Goal: Task Accomplishment & Management: Manage account settings

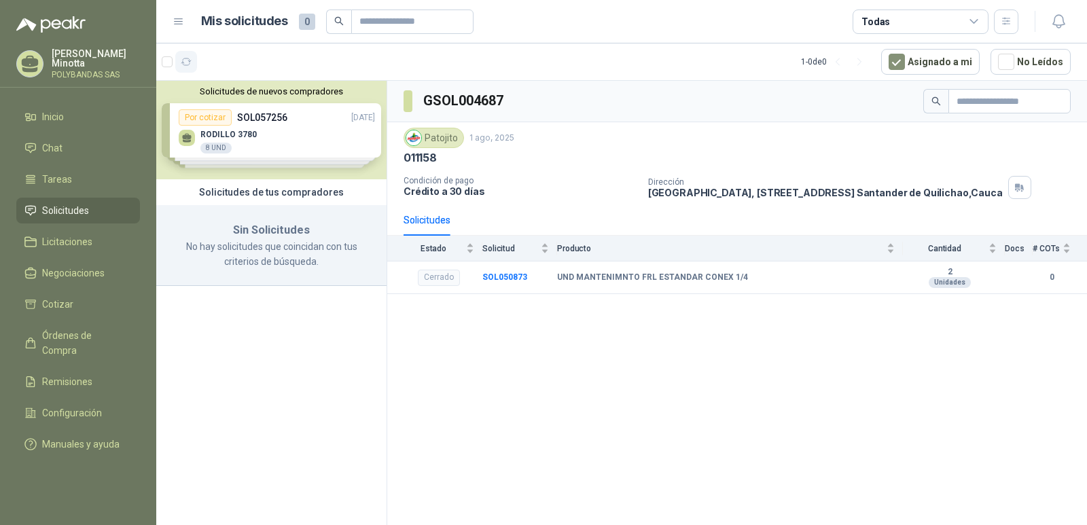
click at [185, 58] on icon "button" at bounding box center [187, 62] width 12 height 12
click at [216, 92] on button "Solicitudes de nuevos compradores" at bounding box center [271, 91] width 219 height 10
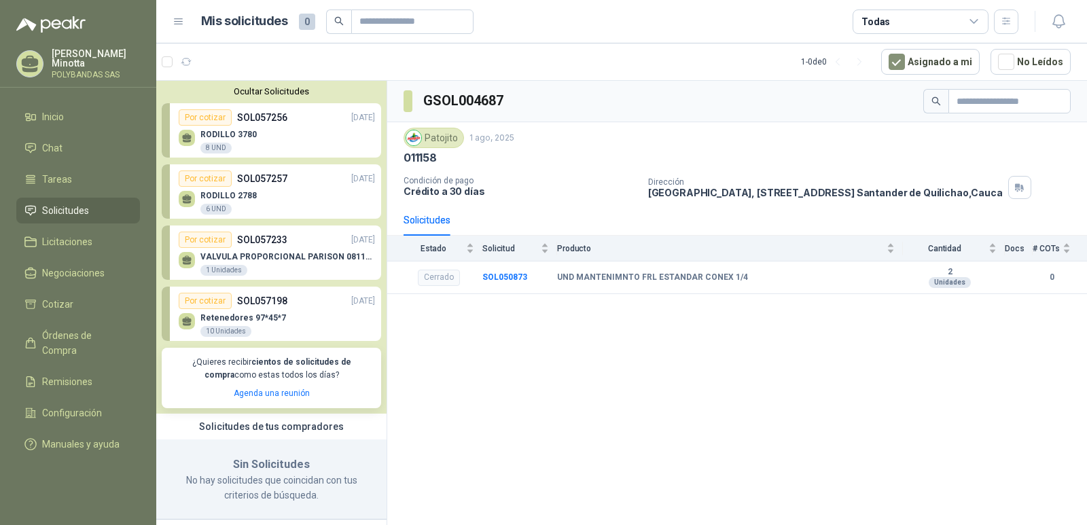
click at [238, 92] on button "Ocultar Solicitudes" at bounding box center [271, 91] width 219 height 10
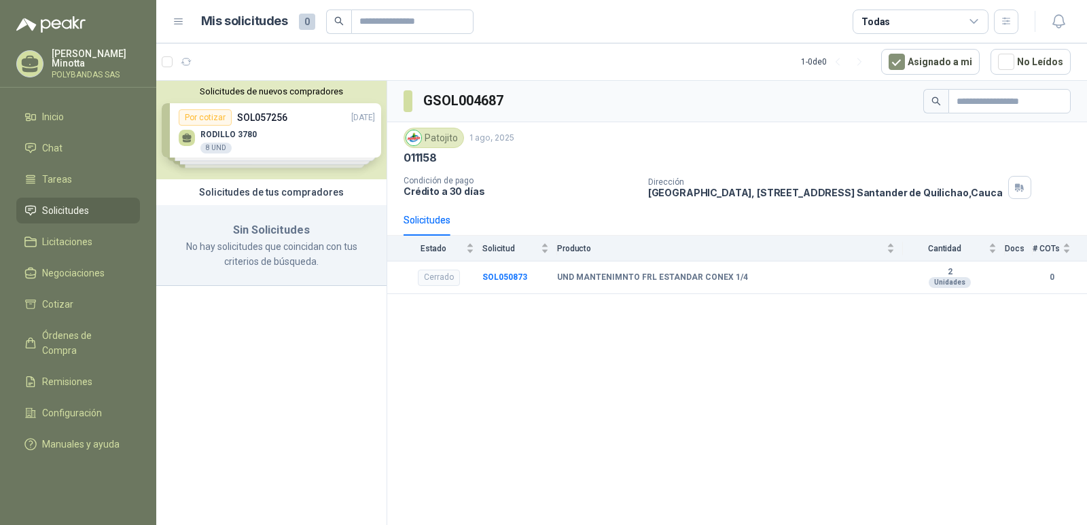
click at [88, 58] on p "Solanyi [PERSON_NAME]" at bounding box center [96, 58] width 88 height 19
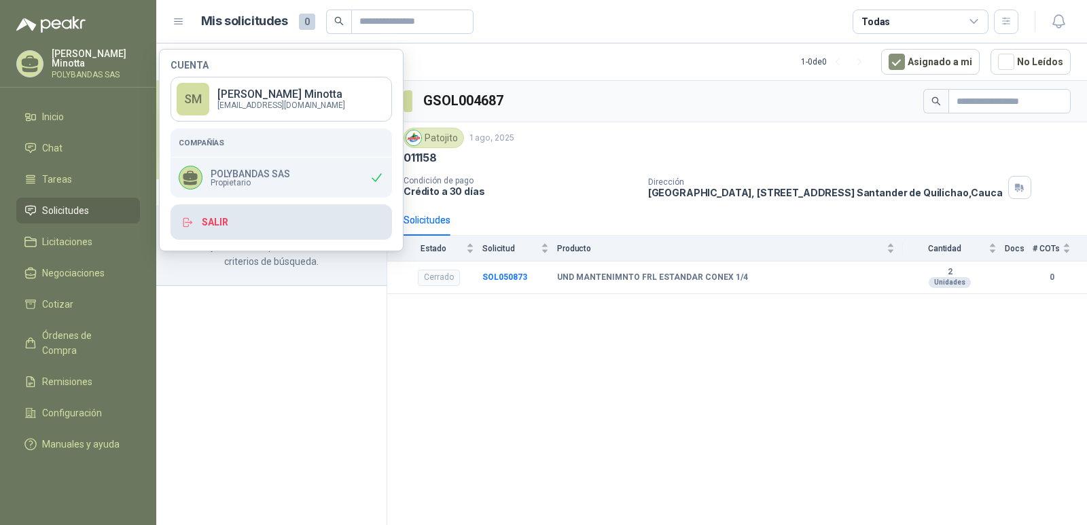
click at [226, 222] on button "Salir" at bounding box center [280, 221] width 221 height 35
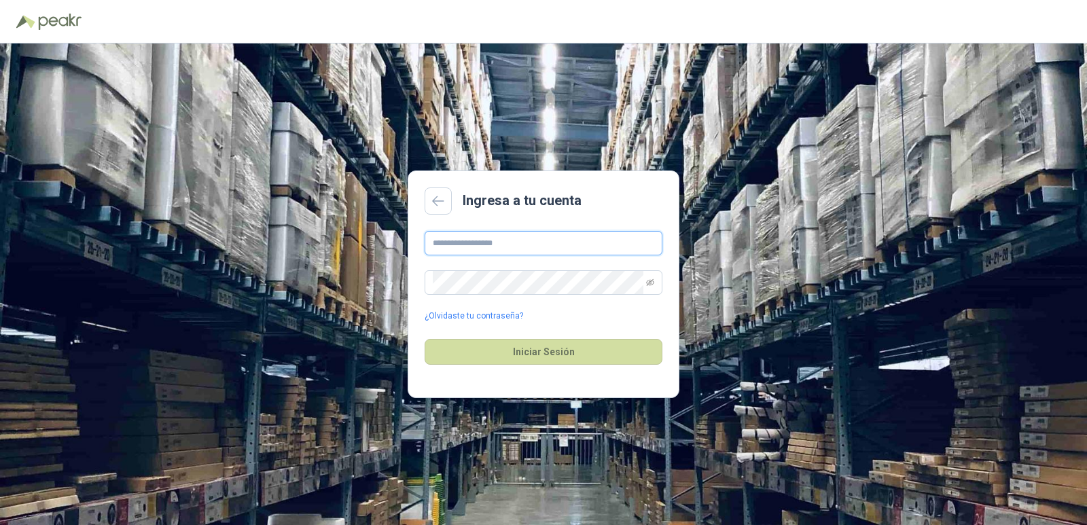
type input "**********"
